Goal: Information Seeking & Learning: Learn about a topic

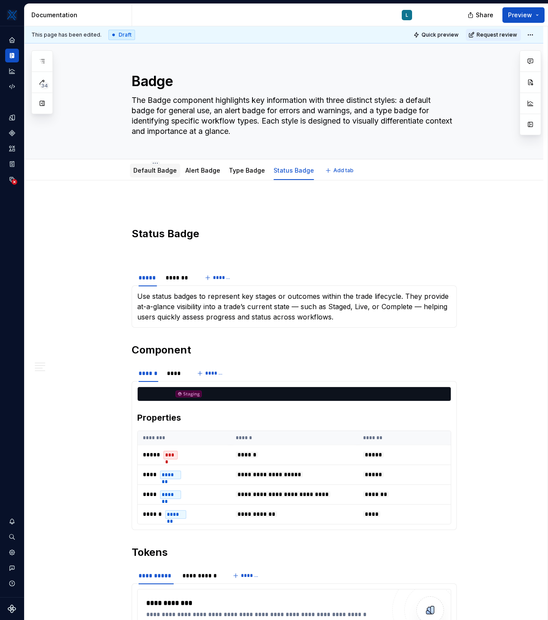
click at [148, 173] on link "Default Badge" at bounding box center [154, 170] width 43 height 7
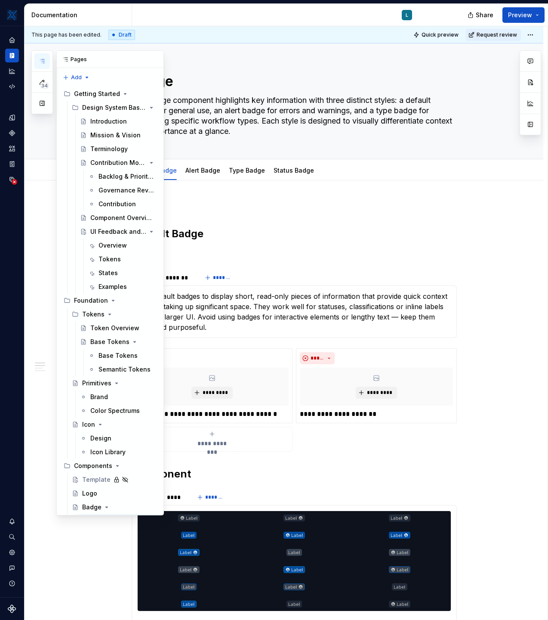
click at [39, 60] on icon "button" at bounding box center [42, 61] width 7 height 7
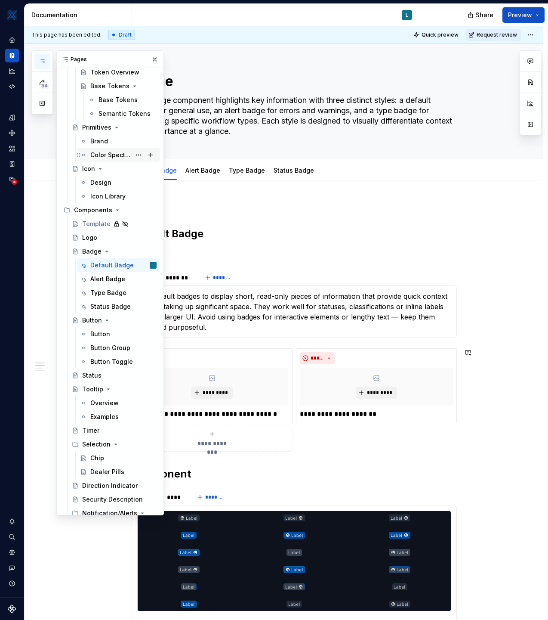
scroll to position [263, 0]
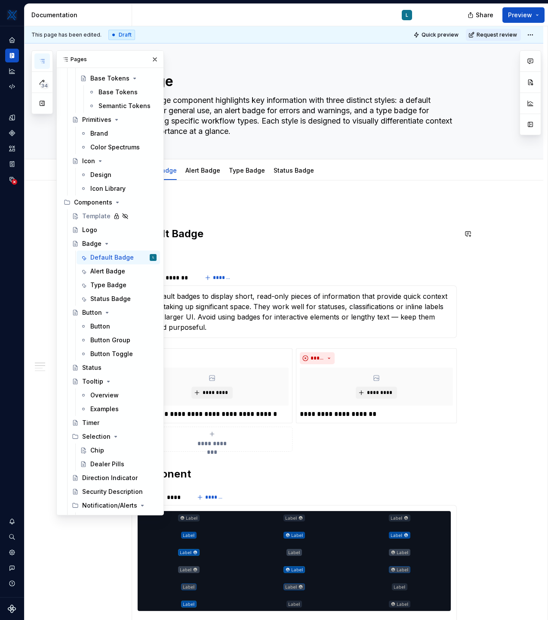
click at [328, 233] on h2 "Default Badge" at bounding box center [294, 234] width 325 height 14
click at [290, 170] on link "Status Badge" at bounding box center [294, 170] width 40 height 7
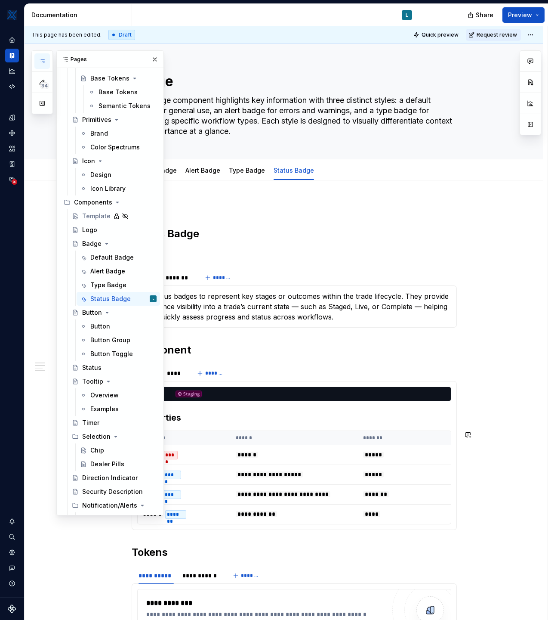
click at [498, 440] on div "**********" at bounding box center [284, 596] width 519 height 832
click at [268, 388] on div at bounding box center [294, 394] width 313 height 14
click at [431, 396] on div at bounding box center [294, 394] width 313 height 14
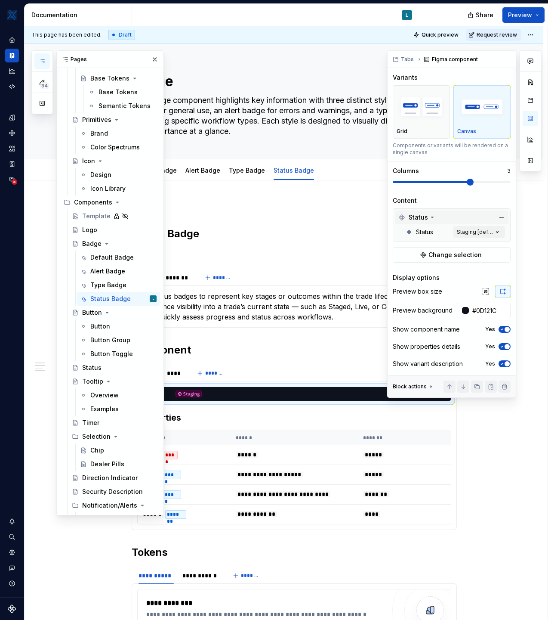
click at [425, 216] on span "Status" at bounding box center [418, 217] width 19 height 9
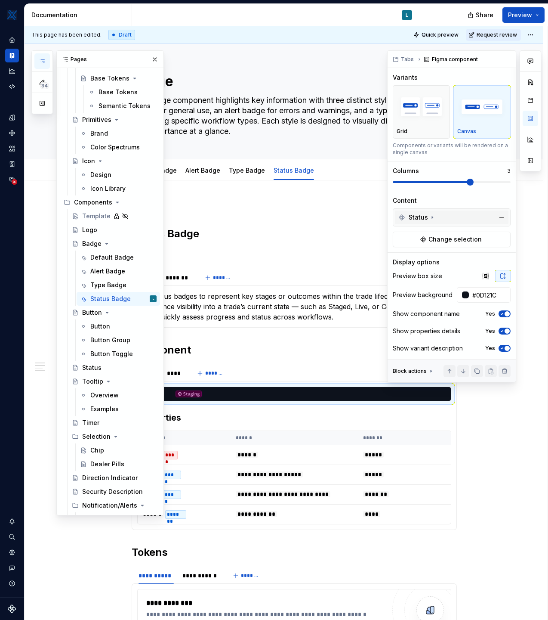
click at [425, 216] on span "Status" at bounding box center [418, 217] width 19 height 9
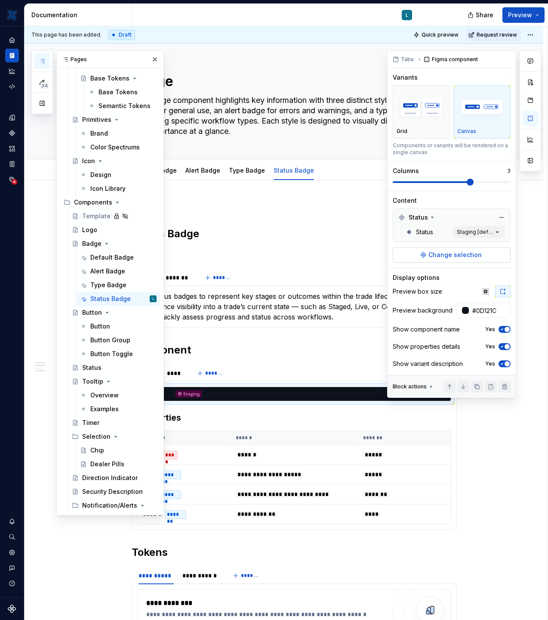
click at [440, 255] on span "Change selection" at bounding box center [455, 255] width 53 height 9
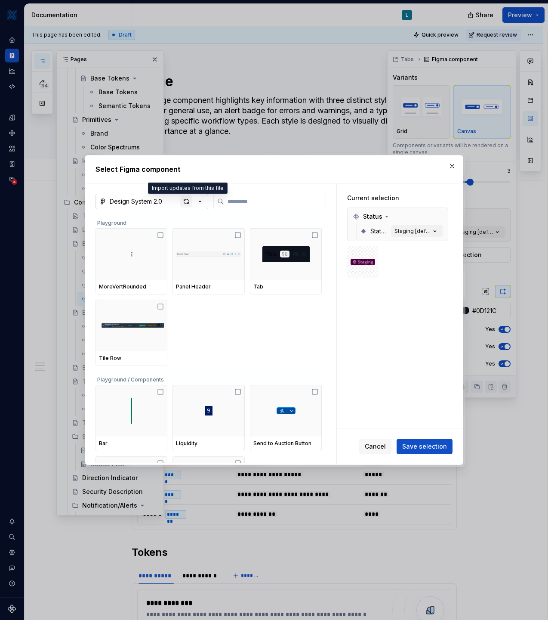
click at [182, 204] on div "button" at bounding box center [186, 201] width 12 height 12
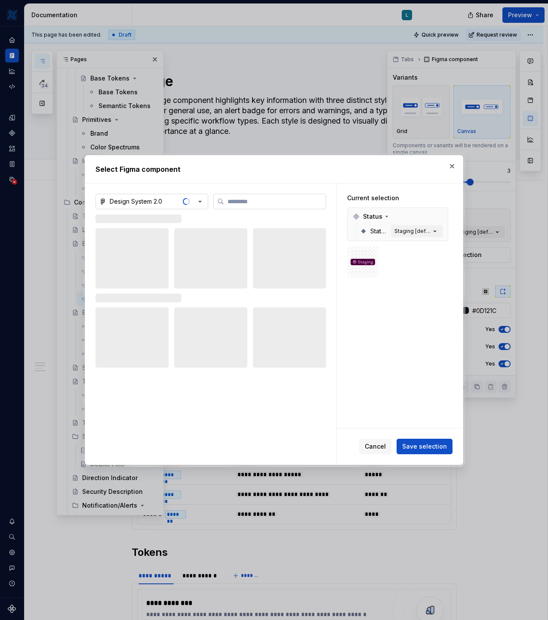
type textarea "*"
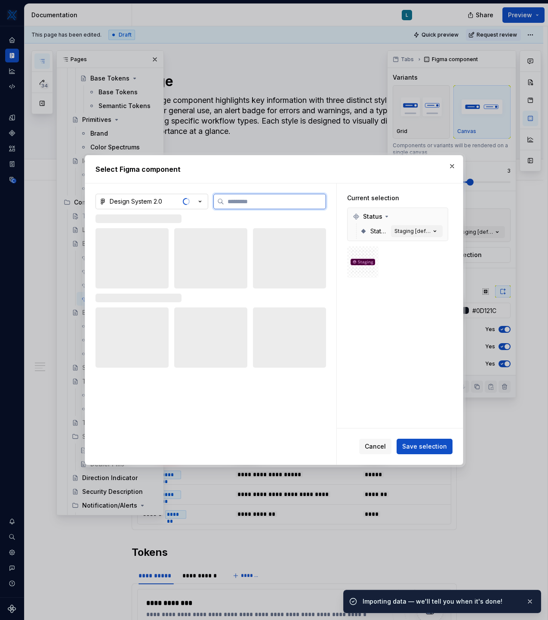
click at [238, 200] on input "search" at bounding box center [275, 201] width 102 height 9
type input "******"
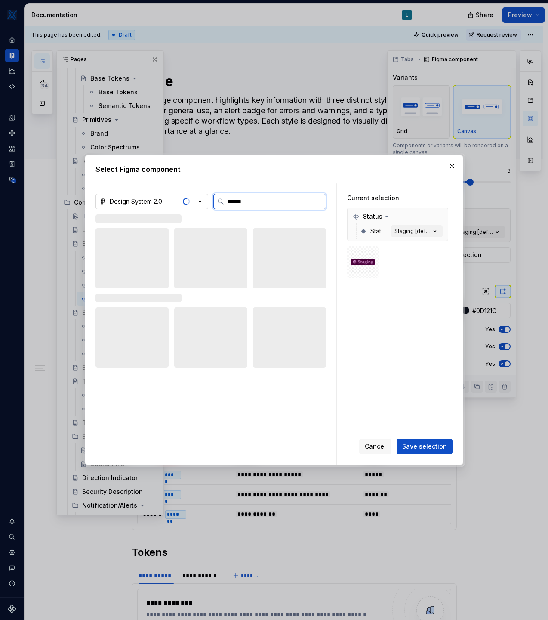
type textarea "*"
type input "*****"
click at [428, 447] on span "Save selection" at bounding box center [425, 446] width 45 height 9
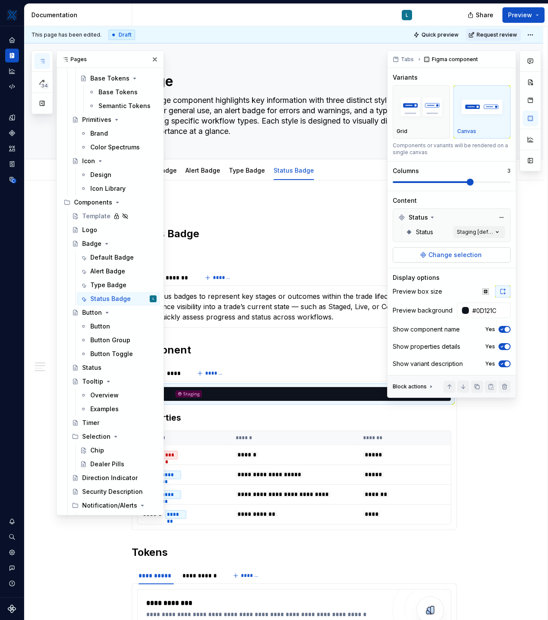
click at [447, 257] on span "Change selection" at bounding box center [455, 255] width 53 height 9
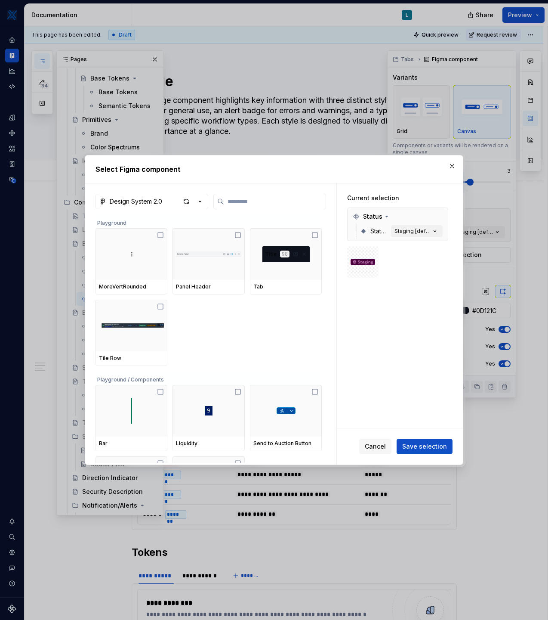
type textarea "*"
type input "*"
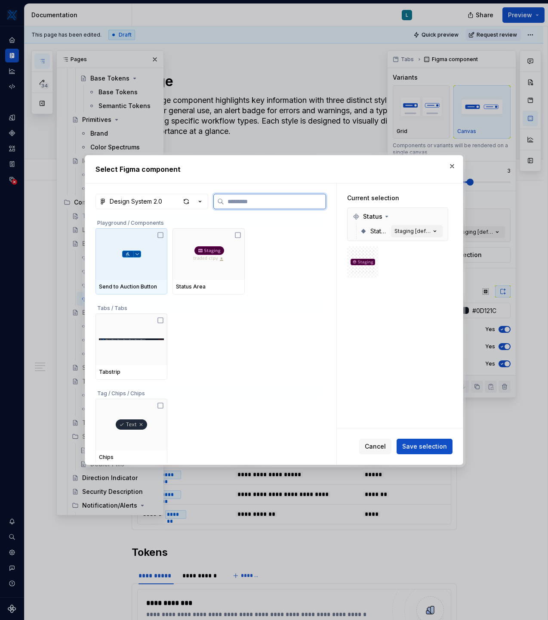
type textarea "*"
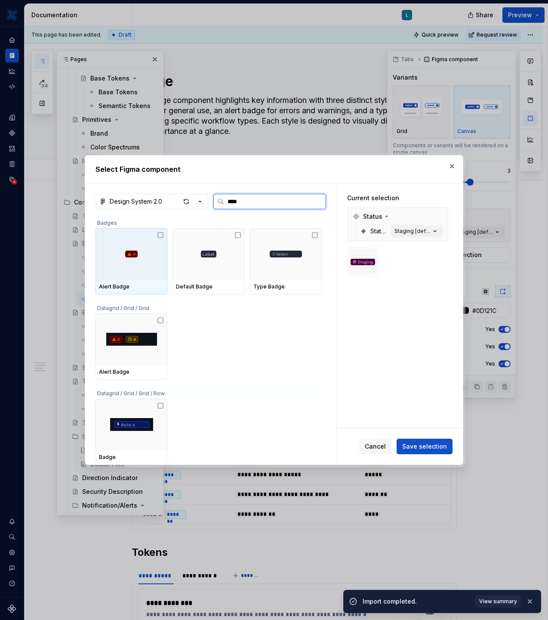
type input "*****"
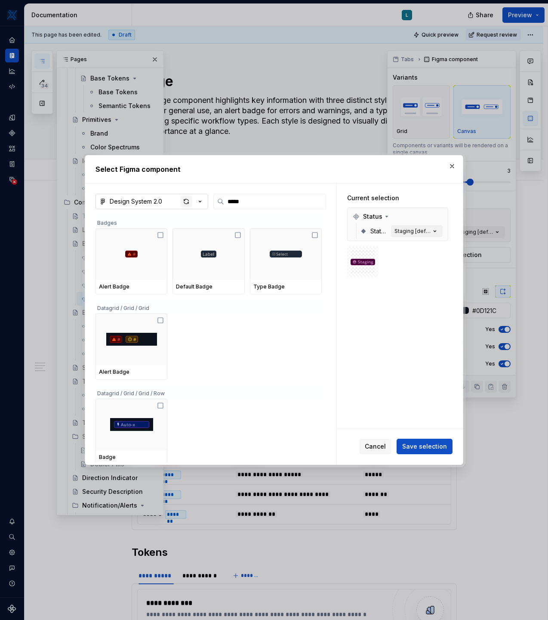
click at [187, 201] on div "button" at bounding box center [186, 201] width 12 height 12
click at [381, 448] on span "Cancel" at bounding box center [375, 446] width 21 height 9
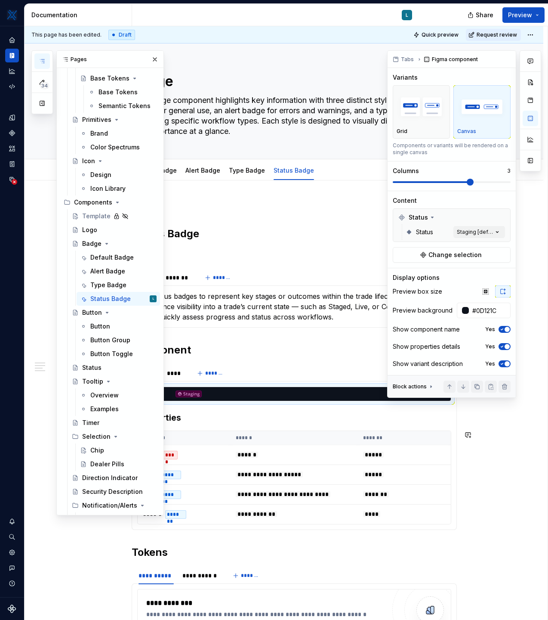
click at [499, 490] on div "**********" at bounding box center [284, 596] width 519 height 832
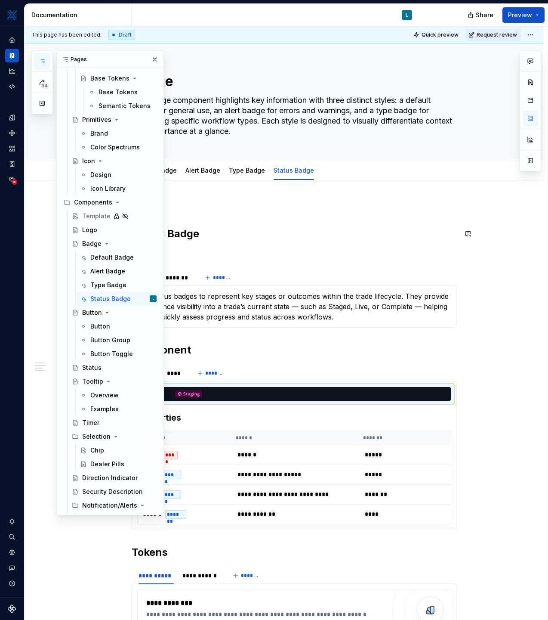
click at [377, 230] on h2 "Status Badge" at bounding box center [294, 234] width 325 height 14
click at [107, 323] on div "Button" at bounding box center [100, 326] width 20 height 9
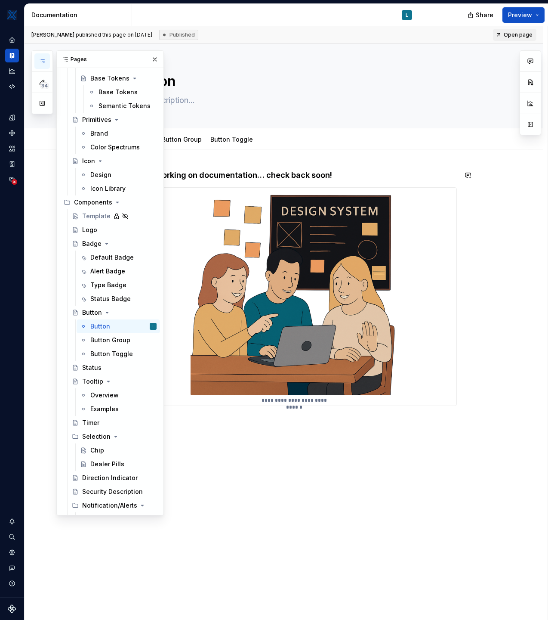
click at [298, 175] on h4 "We’re working on documentation… check back soon!" at bounding box center [294, 175] width 325 height 10
click at [319, 219] on img at bounding box center [295, 292] width 208 height 208
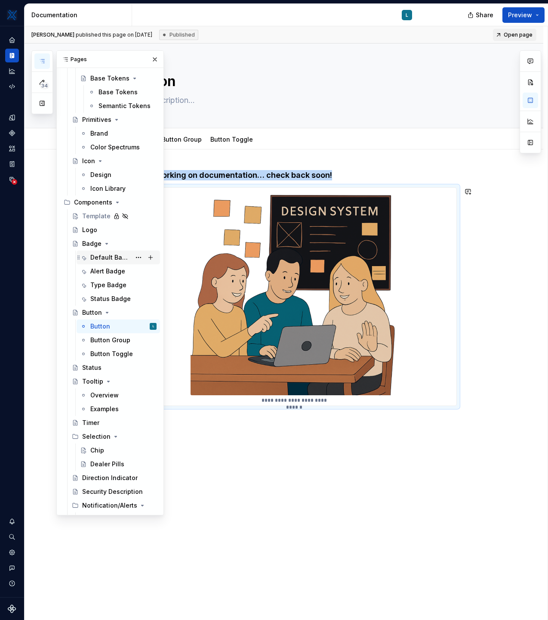
click at [106, 259] on div "Default Badge" at bounding box center [110, 257] width 40 height 9
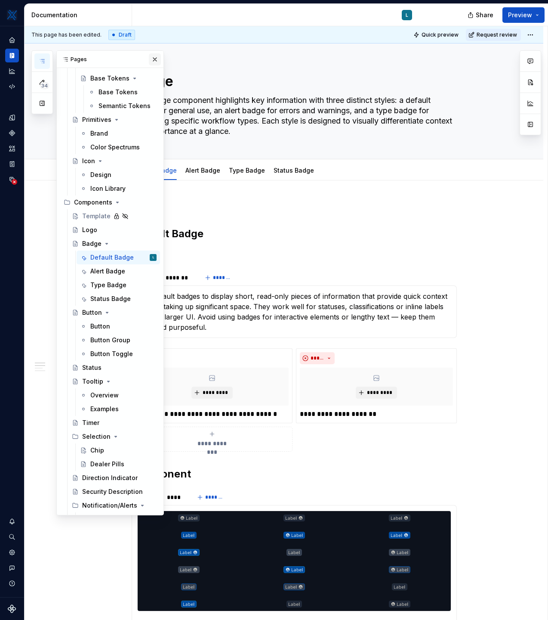
click at [154, 60] on button "button" at bounding box center [155, 59] width 12 height 12
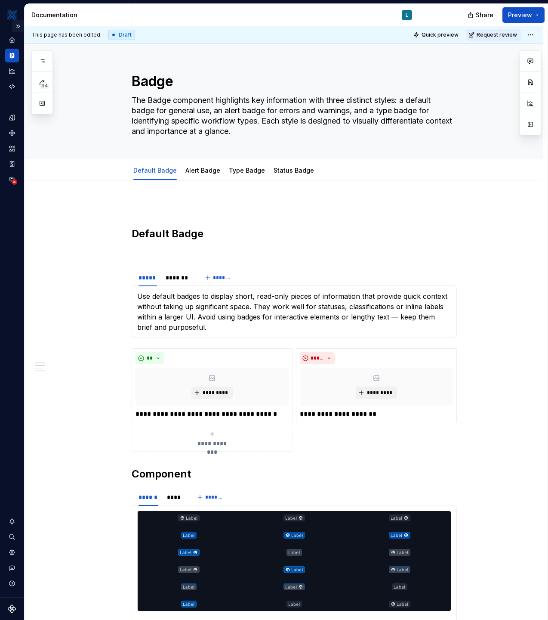
click at [17, 27] on button "Expand sidebar" at bounding box center [18, 26] width 12 height 12
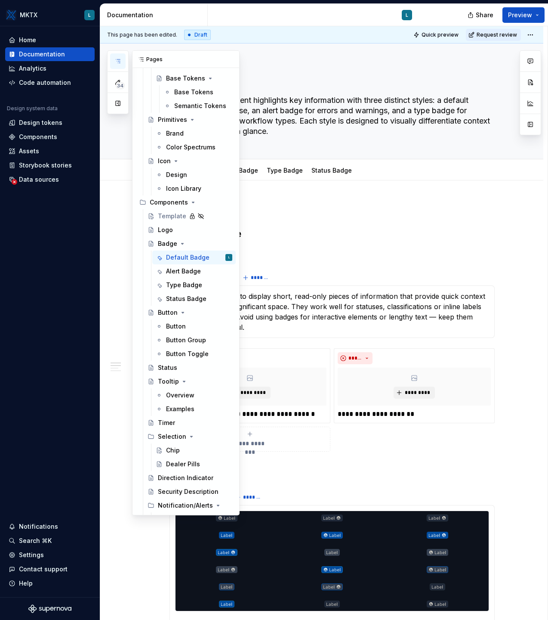
click at [124, 63] on button "button" at bounding box center [117, 60] width 15 height 15
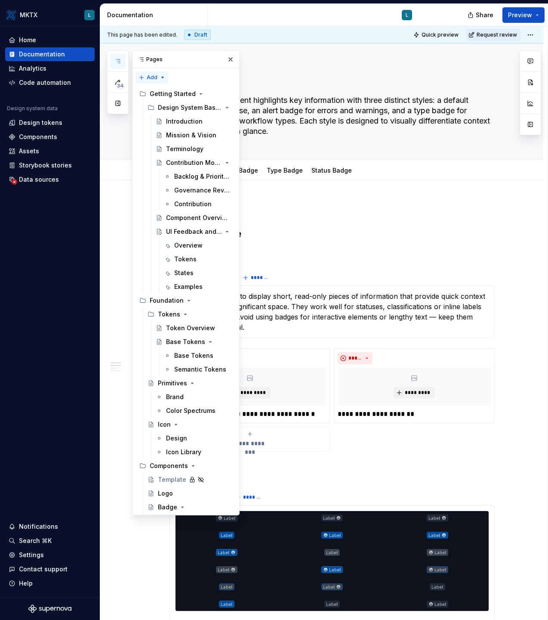
click at [157, 77] on div "34 Pages Add Accessibility guide for tree Page tree. Navigate the tree with the…" at bounding box center [173, 282] width 133 height 465
click at [191, 81] on div "34 Pages Add Accessibility guide for tree Page tree. Navigate the tree with the…" at bounding box center [173, 282] width 133 height 465
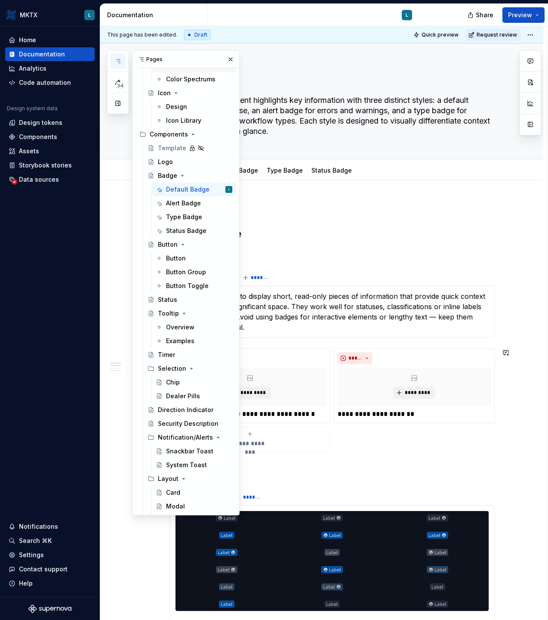
scroll to position [1034, 0]
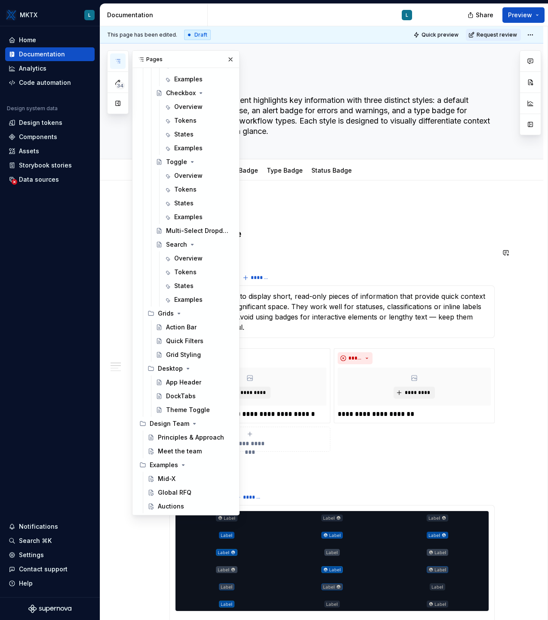
click at [114, 240] on div "34 Pages Add Accessibility guide for tree Page tree. Navigate the tree with the…" at bounding box center [173, 282] width 133 height 465
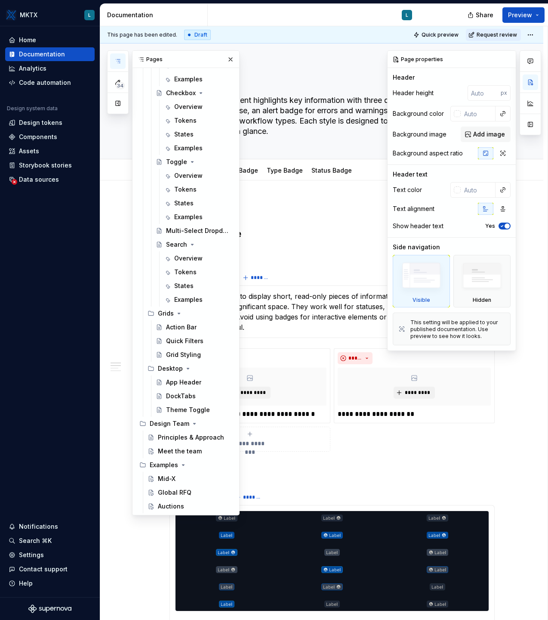
click at [530, 158] on div at bounding box center [531, 200] width 22 height 301
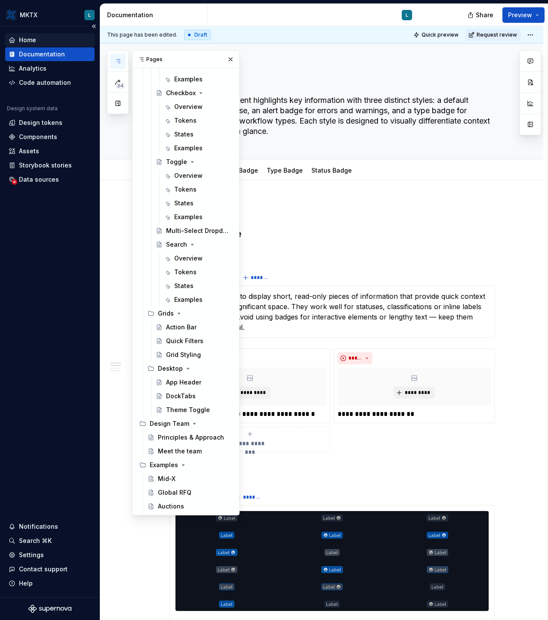
click at [26, 38] on div "Home" at bounding box center [27, 40] width 17 height 9
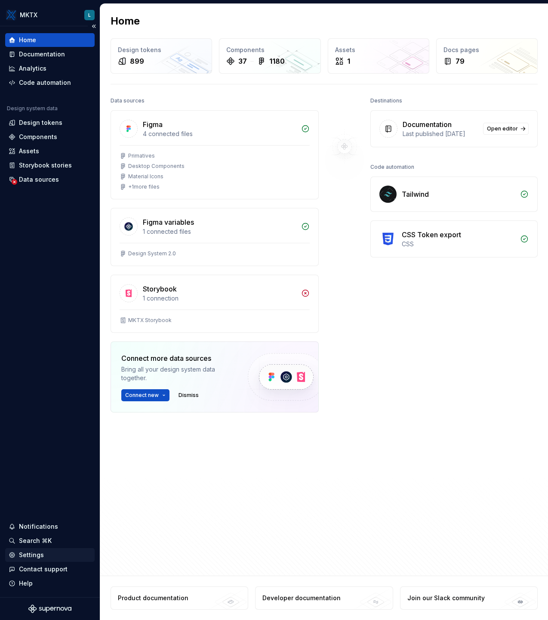
click at [28, 552] on div "Settings" at bounding box center [31, 555] width 25 height 9
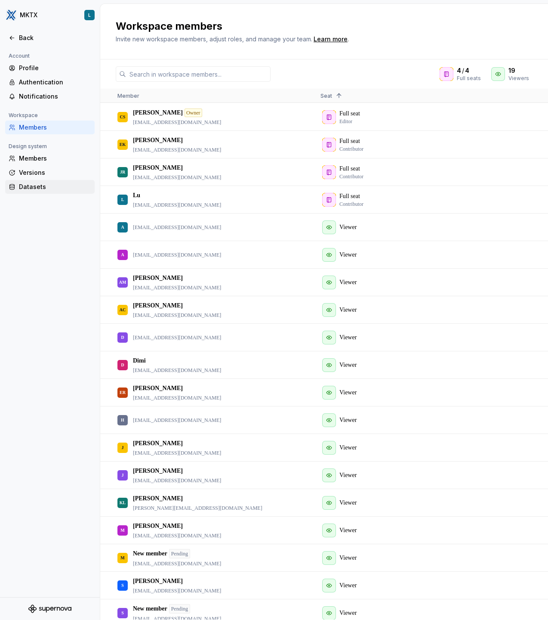
click at [37, 185] on div "Datasets" at bounding box center [55, 187] width 72 height 9
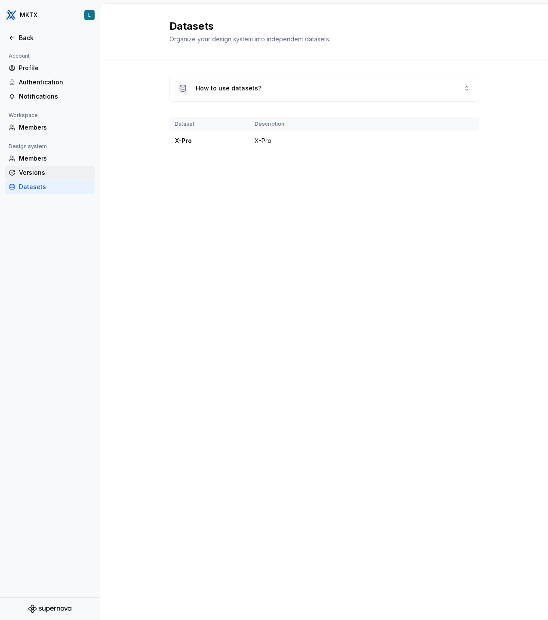
click at [41, 171] on div "Versions" at bounding box center [55, 172] width 72 height 9
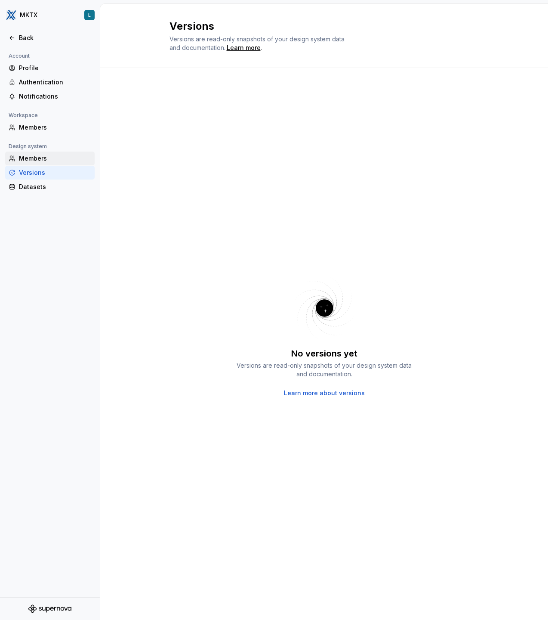
click at [42, 159] on div "Members" at bounding box center [55, 158] width 72 height 9
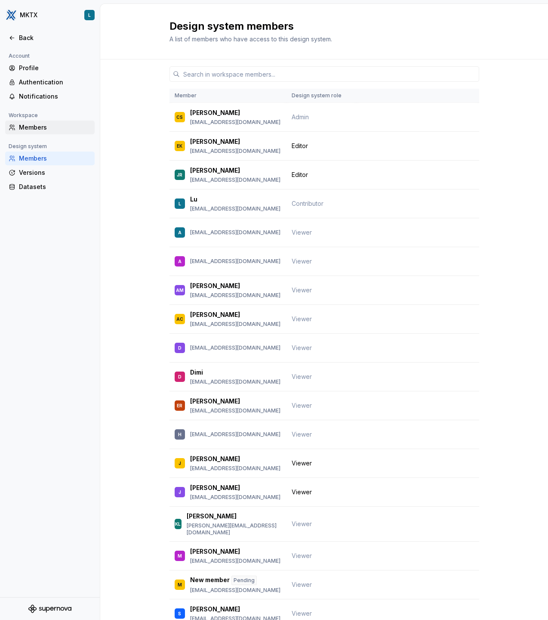
click at [37, 129] on div "Members" at bounding box center [55, 127] width 72 height 9
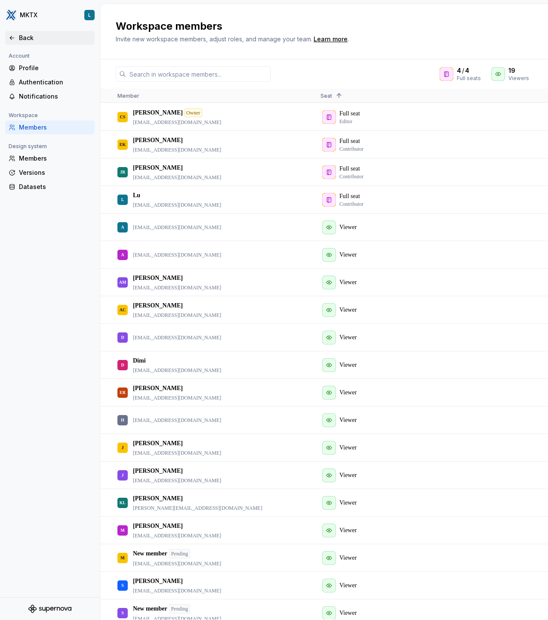
click at [25, 37] on div "Back" at bounding box center [55, 38] width 72 height 9
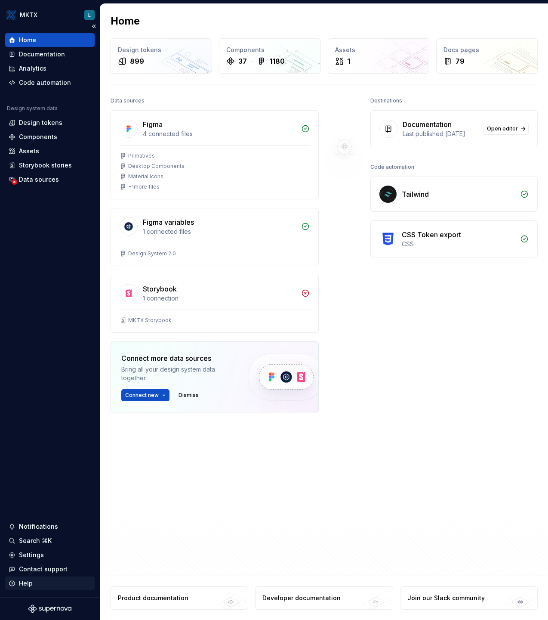
click at [24, 584] on div "Help" at bounding box center [26, 583] width 14 height 9
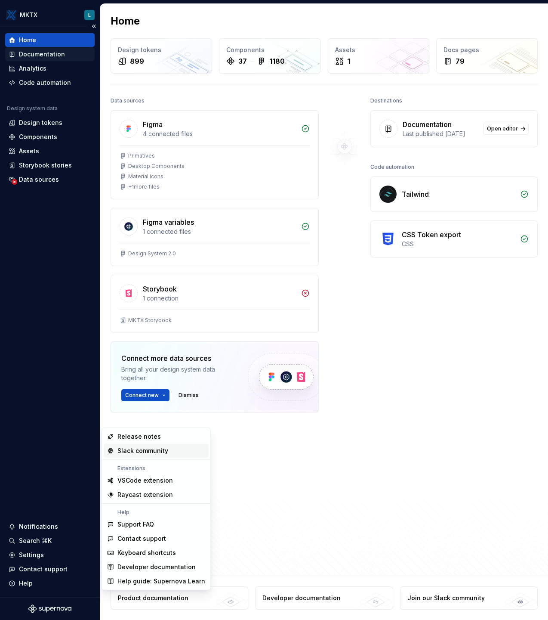
click at [44, 56] on div "Documentation" at bounding box center [42, 54] width 46 height 9
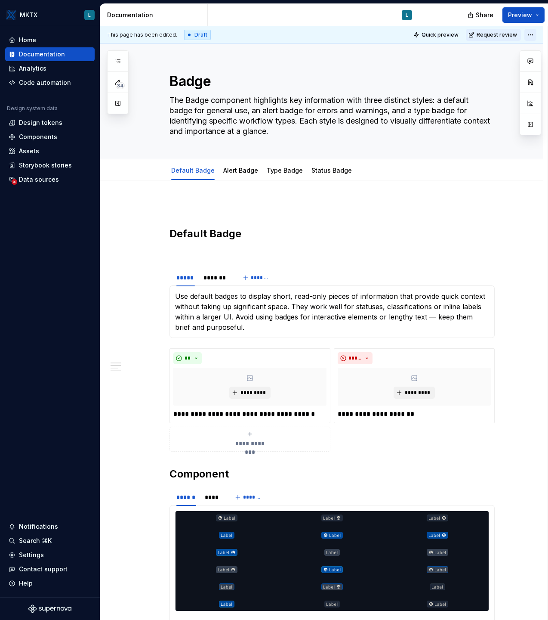
click at [537, 38] on html "MKTX L Home Documentation Analytics Code automation Design system data Design t…" at bounding box center [274, 310] width 548 height 620
click at [115, 149] on html "MKTX L Home Documentation Analytics Code automation Design system data Design t…" at bounding box center [274, 310] width 548 height 620
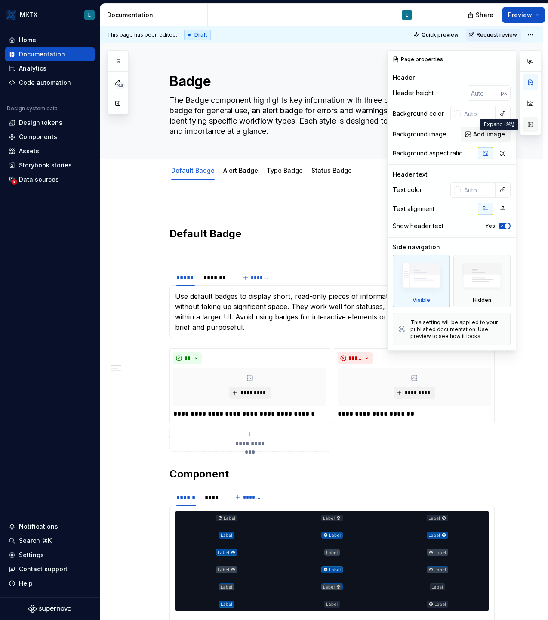
click at [531, 124] on button "button" at bounding box center [530, 124] width 15 height 15
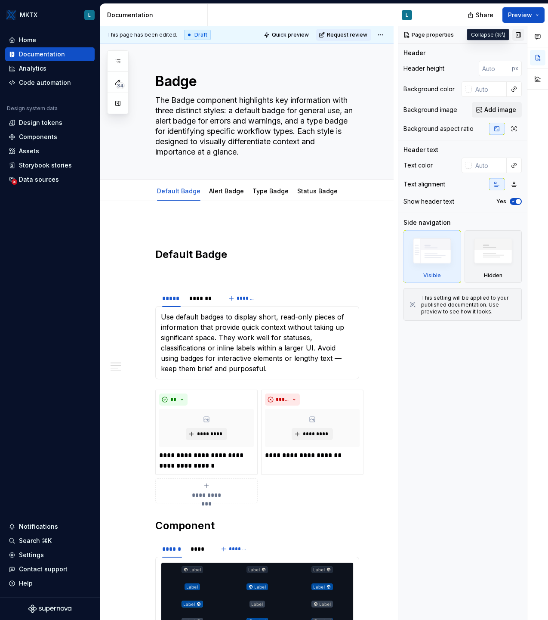
click at [518, 34] on button "button" at bounding box center [519, 35] width 12 height 12
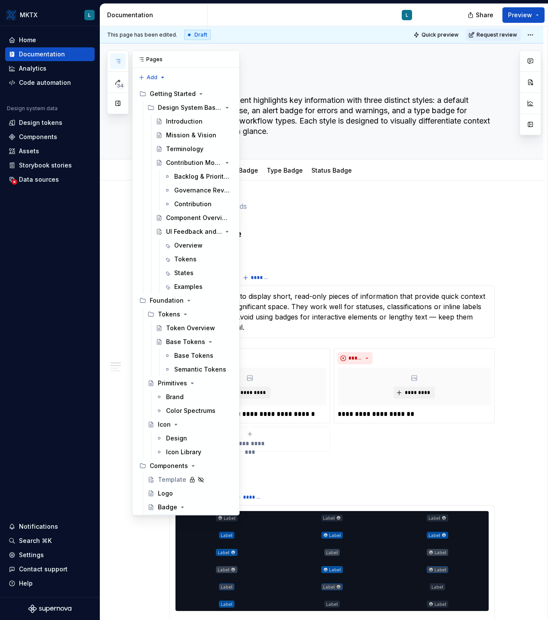
click at [120, 63] on icon "button" at bounding box center [118, 61] width 7 height 7
click at [120, 216] on div "34 Pages Add Accessibility guide for tree Page tree. Navigate the tree with the…" at bounding box center [173, 282] width 133 height 465
click at [232, 58] on button "button" at bounding box center [231, 59] width 12 height 12
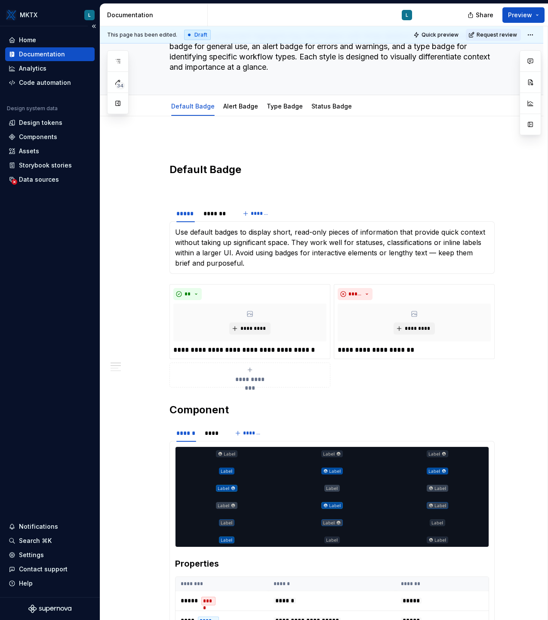
scroll to position [65, 0]
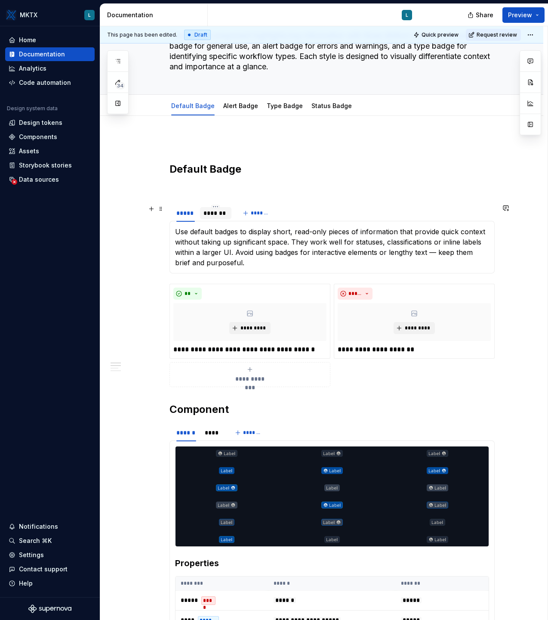
click at [218, 214] on div "*******" at bounding box center [216, 213] width 25 height 9
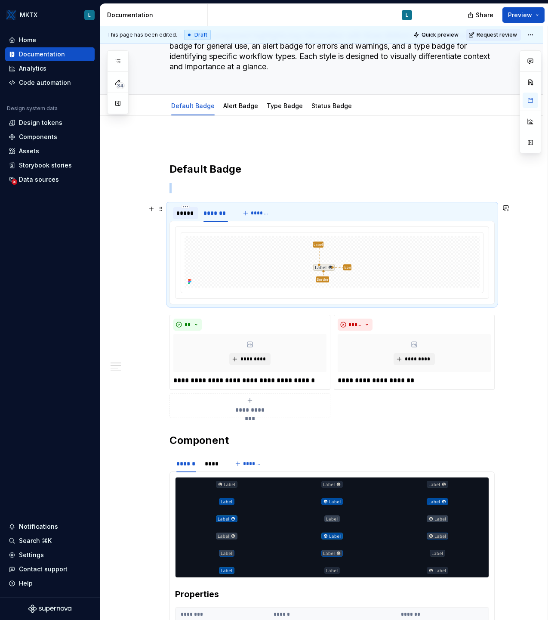
click at [192, 214] on div "*****" at bounding box center [186, 213] width 19 height 9
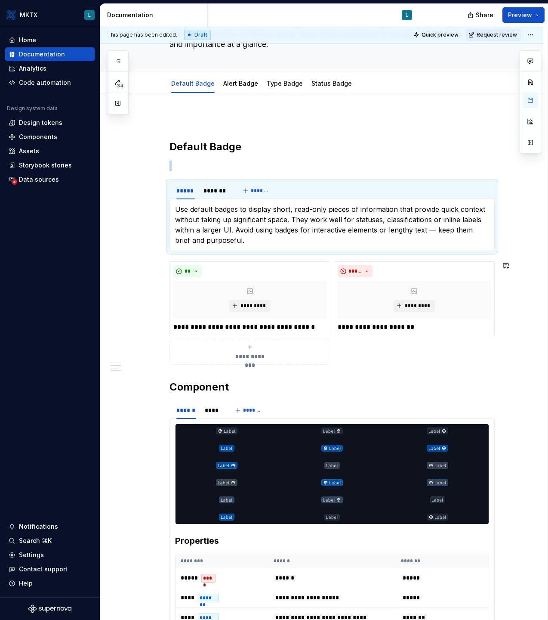
scroll to position [0, 0]
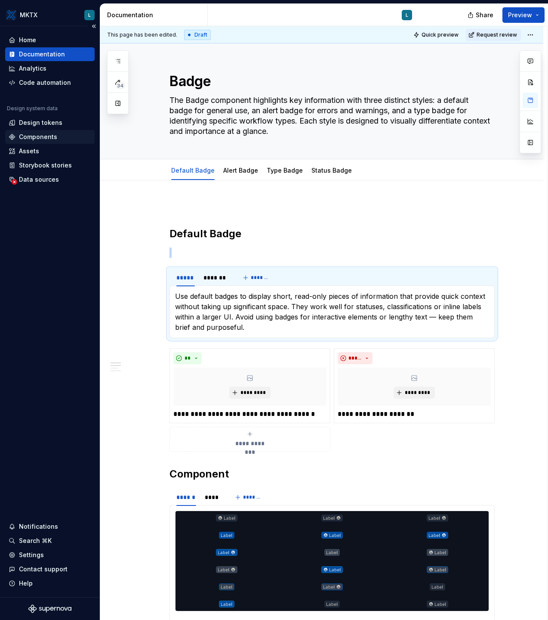
click at [35, 134] on div "Components" at bounding box center [38, 137] width 38 height 9
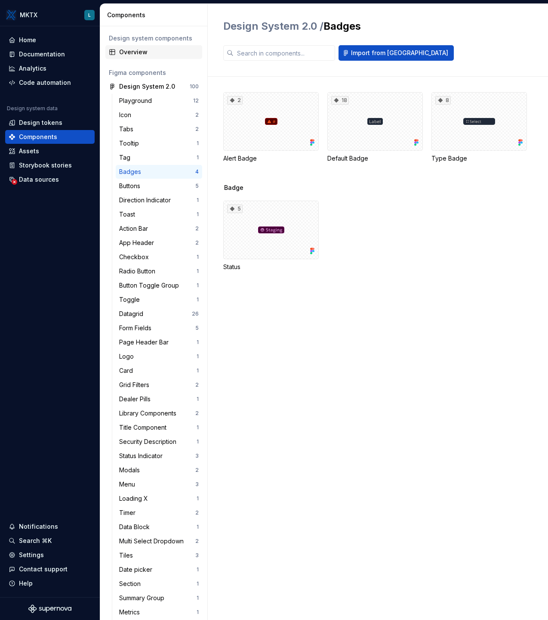
click at [140, 51] on div "Overview" at bounding box center [159, 52] width 80 height 9
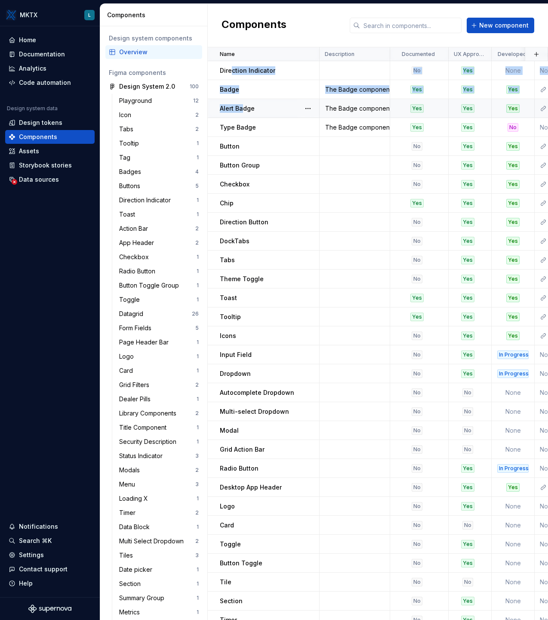
drag, startPoint x: 232, startPoint y: 71, endPoint x: 243, endPoint y: 109, distance: 39.4
click at [272, 104] on div "Alert Badge" at bounding box center [269, 108] width 99 height 9
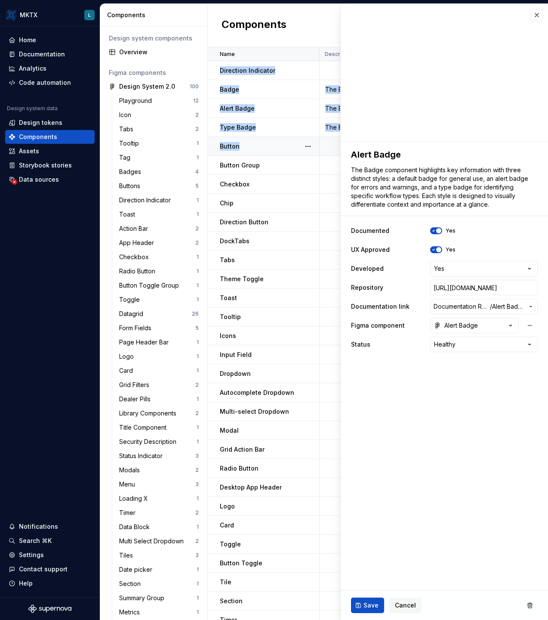
drag, startPoint x: 214, startPoint y: 66, endPoint x: 240, endPoint y: 155, distance: 92.2
click at [277, 208] on td "Chip" at bounding box center [264, 203] width 112 height 19
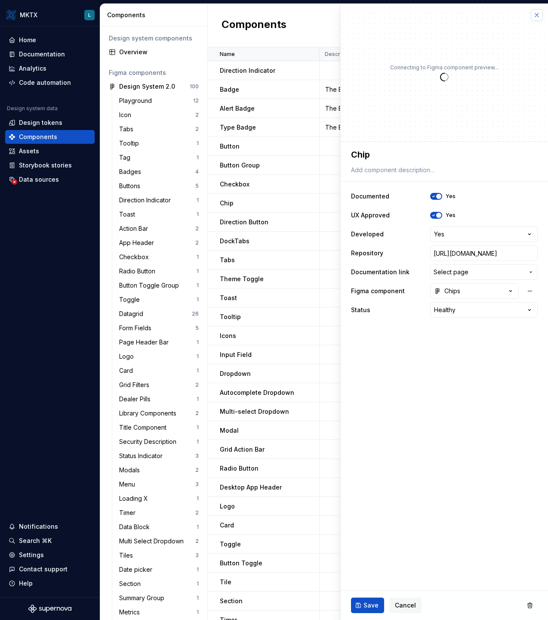
click at [537, 15] on button "button" at bounding box center [537, 15] width 12 height 12
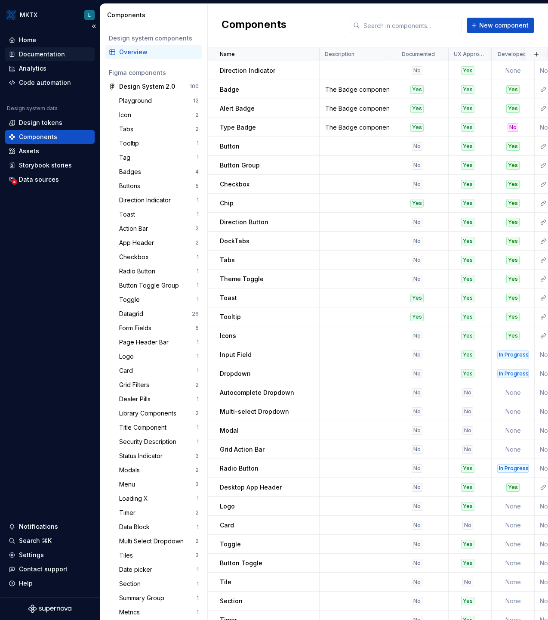
click at [46, 56] on div "Documentation" at bounding box center [42, 54] width 46 height 9
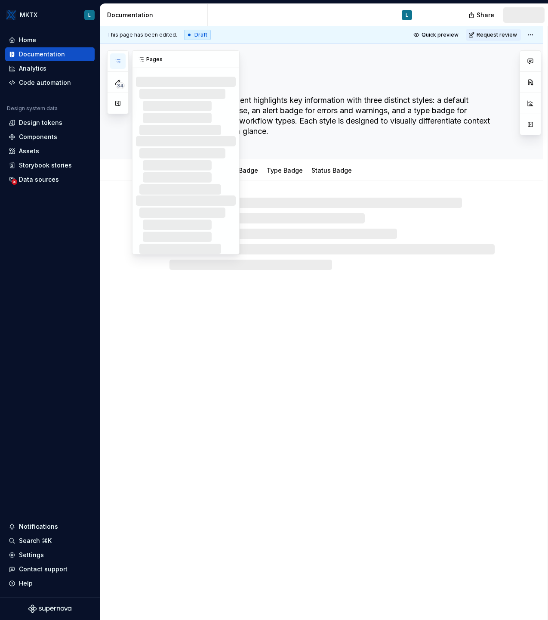
click at [123, 61] on button "button" at bounding box center [117, 60] width 15 height 15
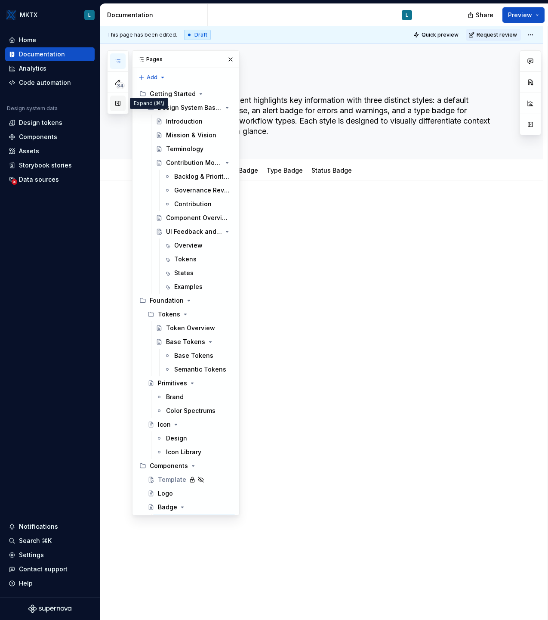
click at [116, 103] on button "button" at bounding box center [117, 103] width 15 height 15
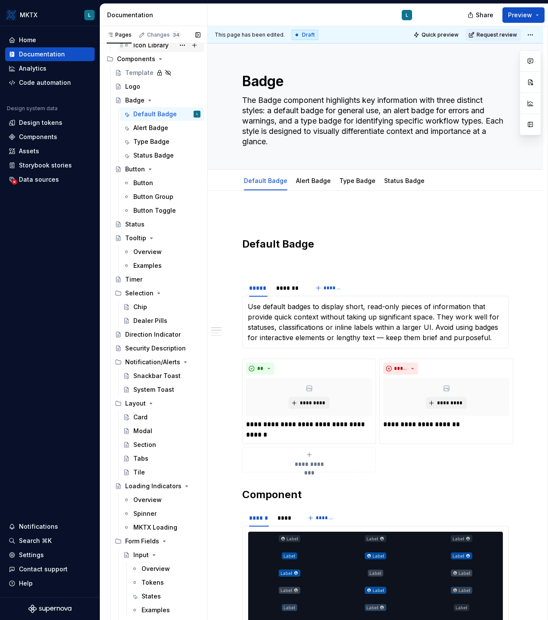
scroll to position [382, 0]
click at [136, 71] on div "Template" at bounding box center [139, 73] width 28 height 9
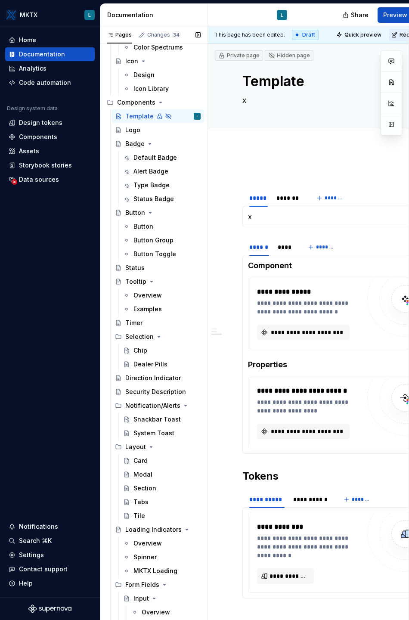
scroll to position [345, 0]
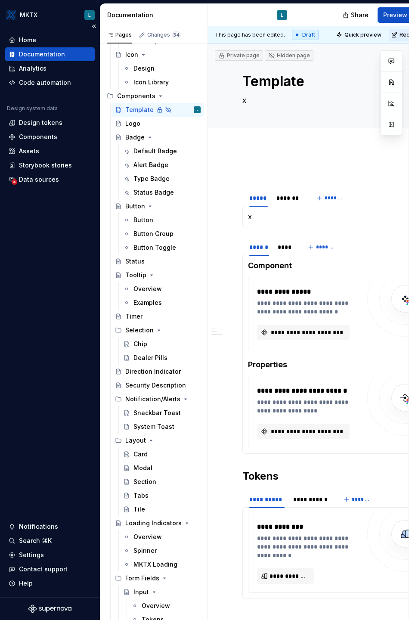
type textarea "*"
